Goal: Find specific page/section: Find specific page/section

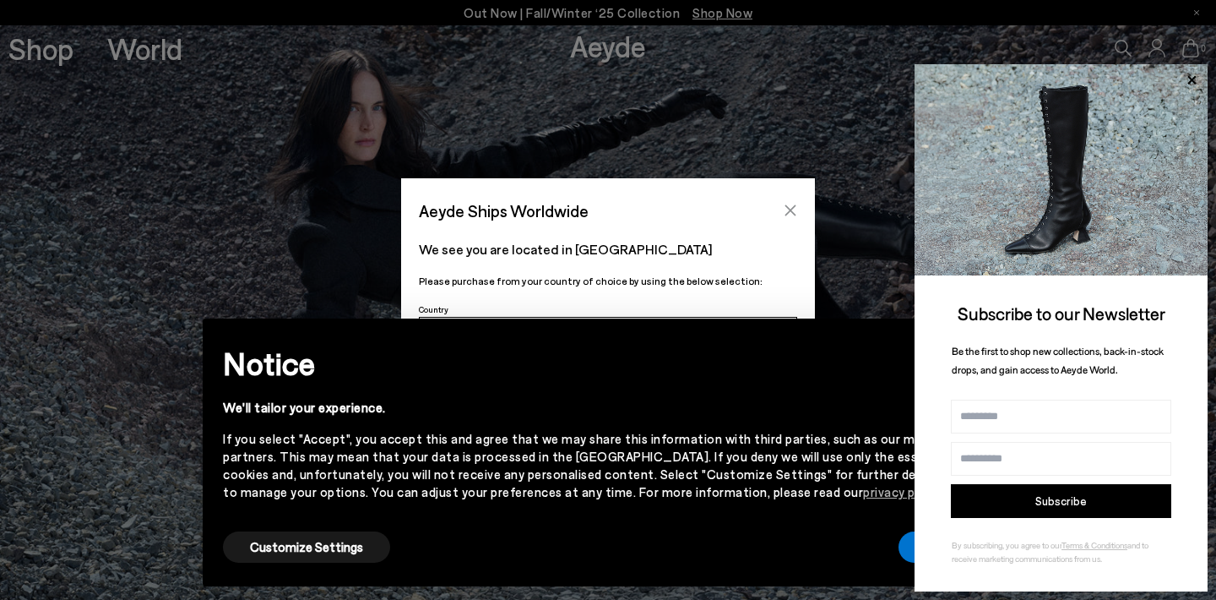
click at [789, 208] on icon "Close" at bounding box center [791, 211] width 14 height 14
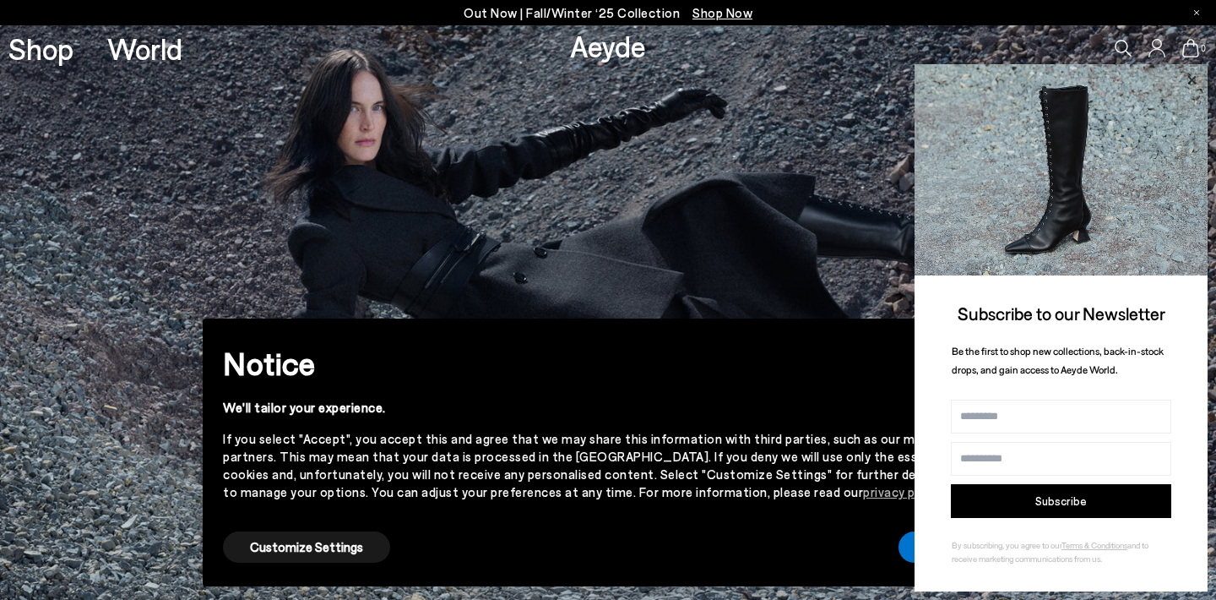
click at [1191, 79] on icon at bounding box center [1192, 80] width 22 height 22
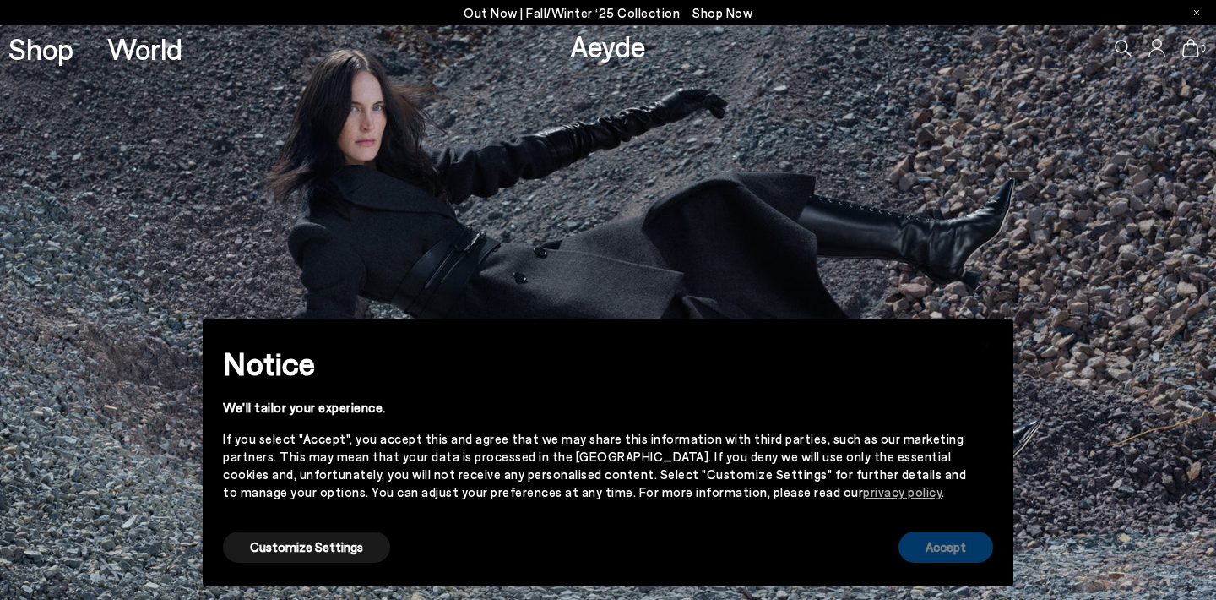
click at [955, 538] on button "Accept" at bounding box center [945, 546] width 95 height 31
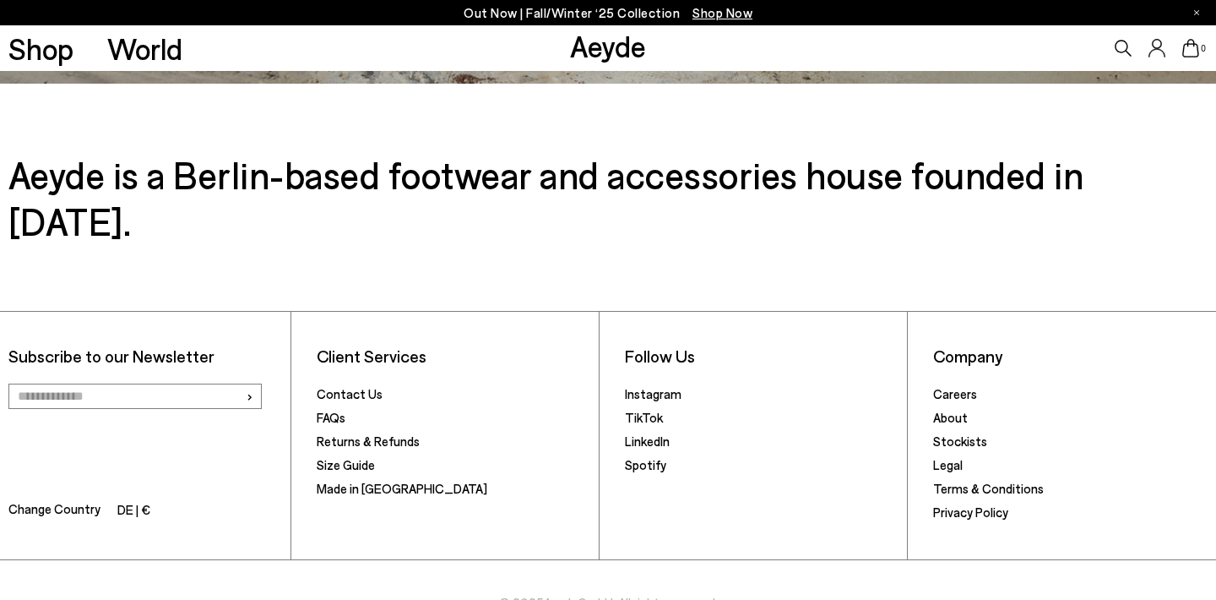
scroll to position [2728, 0]
click at [952, 434] on link "Stockists" at bounding box center [960, 441] width 54 height 15
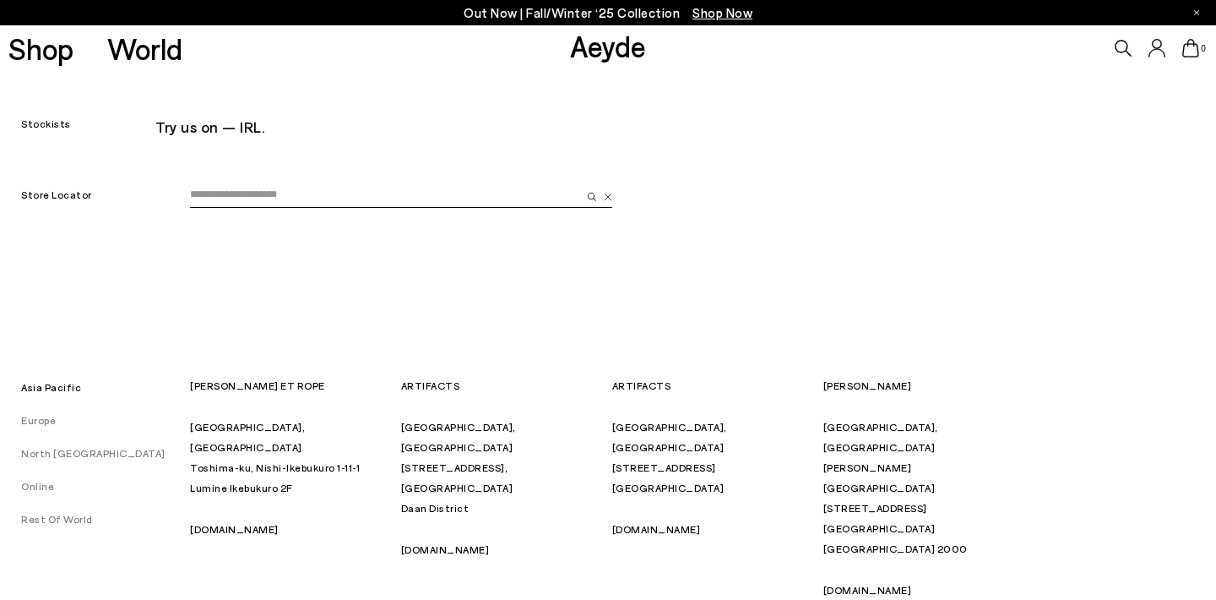
click at [231, 127] on div "Try us on — IRL." at bounding box center [573, 126] width 836 height 30
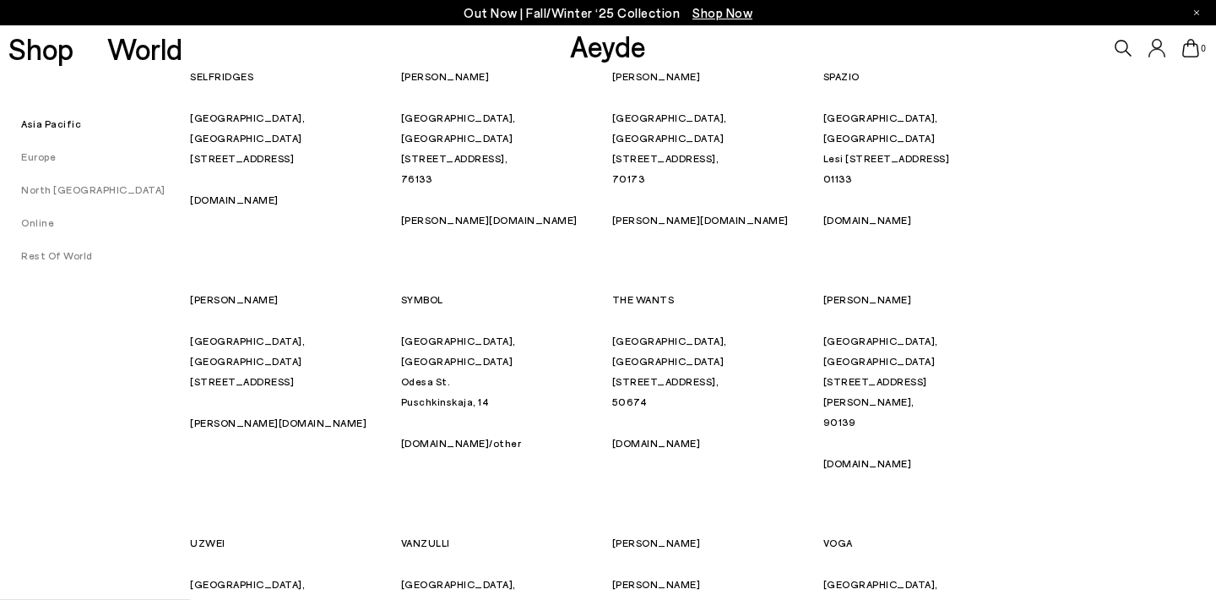
scroll to position [7356, 0]
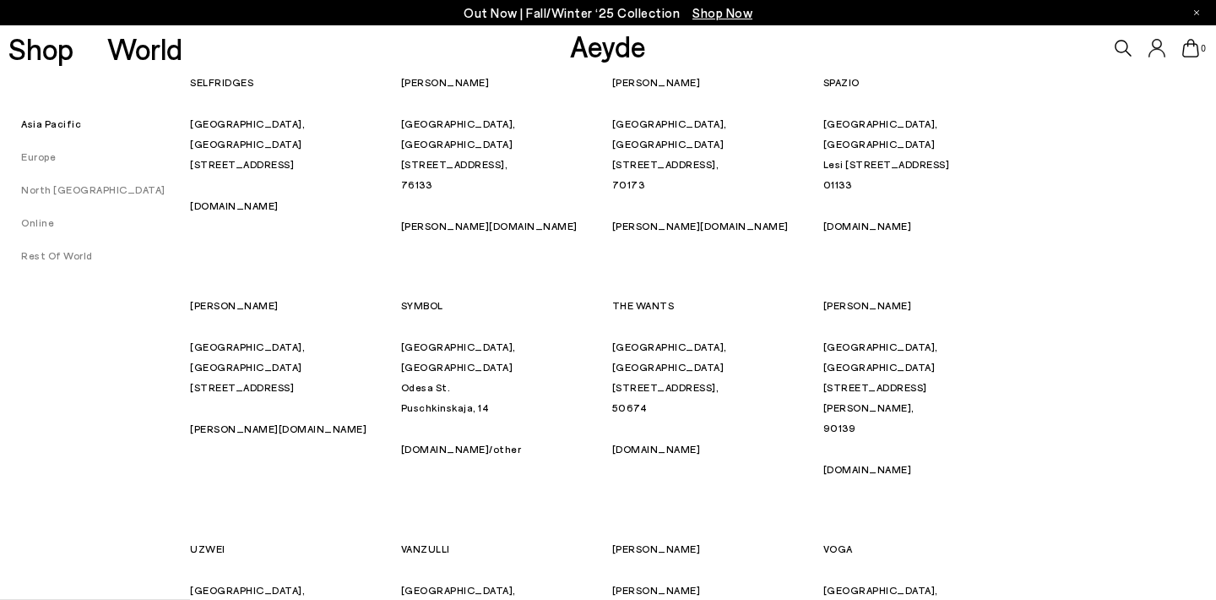
click at [51, 165] on li "Europe" at bounding box center [95, 156] width 190 height 24
click at [48, 160] on link "Europe" at bounding box center [28, 156] width 56 height 12
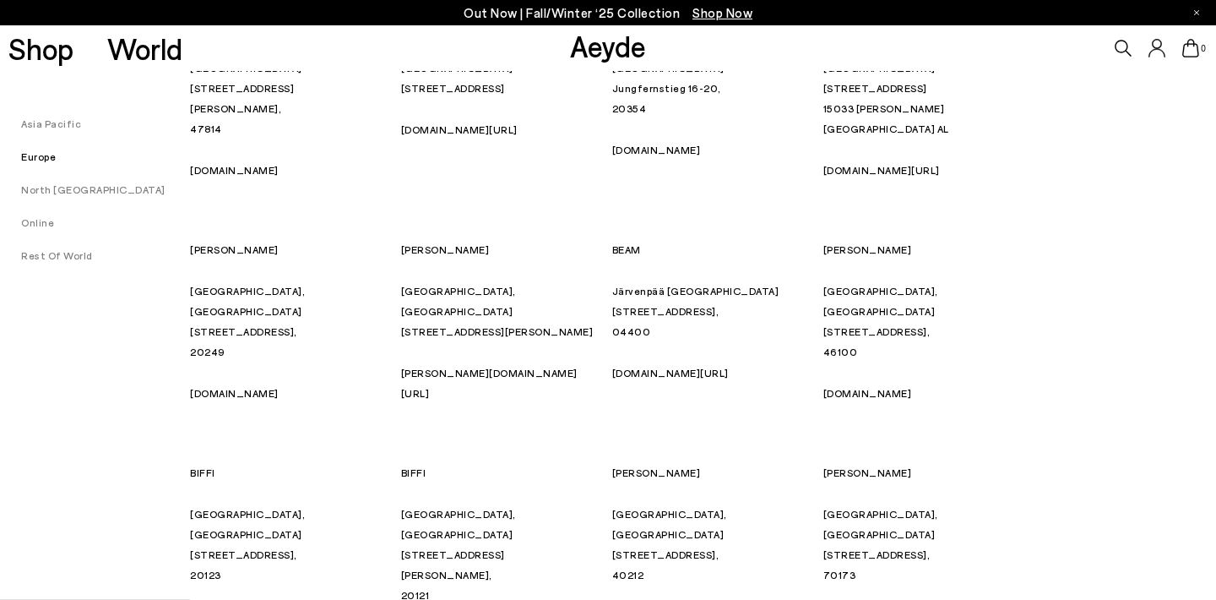
scroll to position [1474, 0]
